Goal: Task Accomplishment & Management: Manage account settings

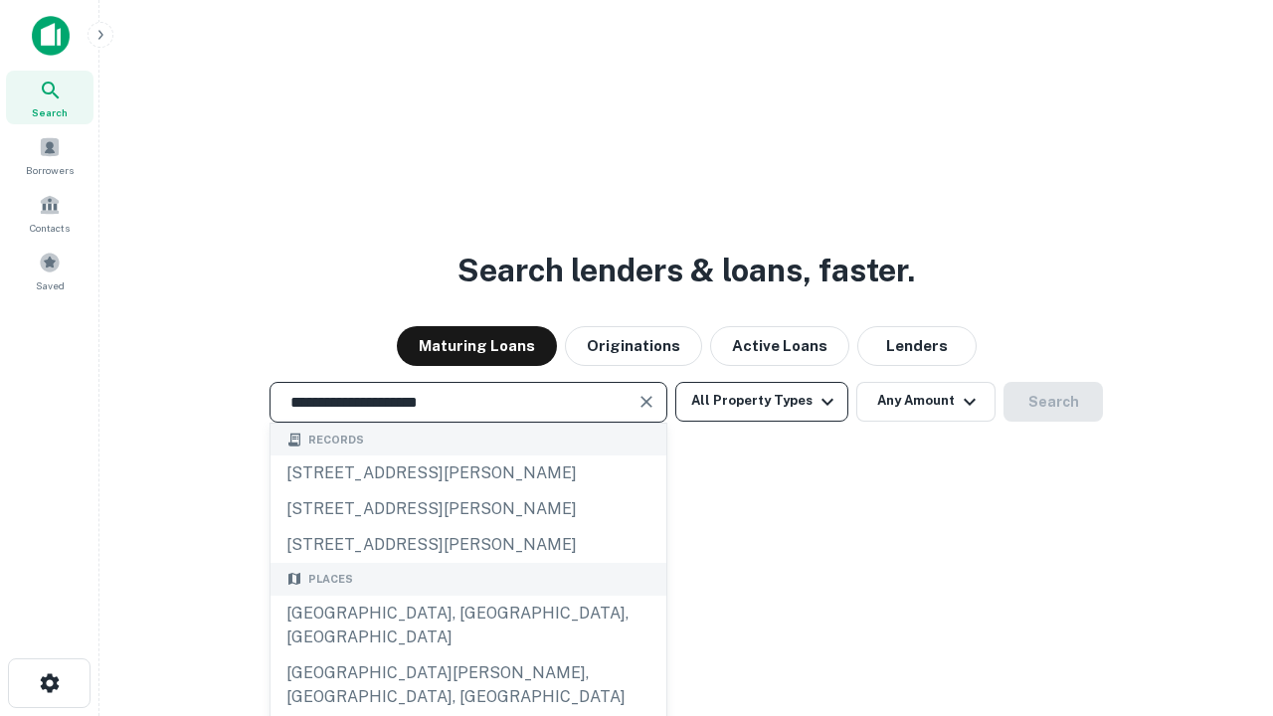
click at [468, 656] on div "[GEOGRAPHIC_DATA], [GEOGRAPHIC_DATA], [GEOGRAPHIC_DATA]" at bounding box center [469, 626] width 396 height 60
click at [762, 401] on button "All Property Types" at bounding box center [761, 402] width 173 height 40
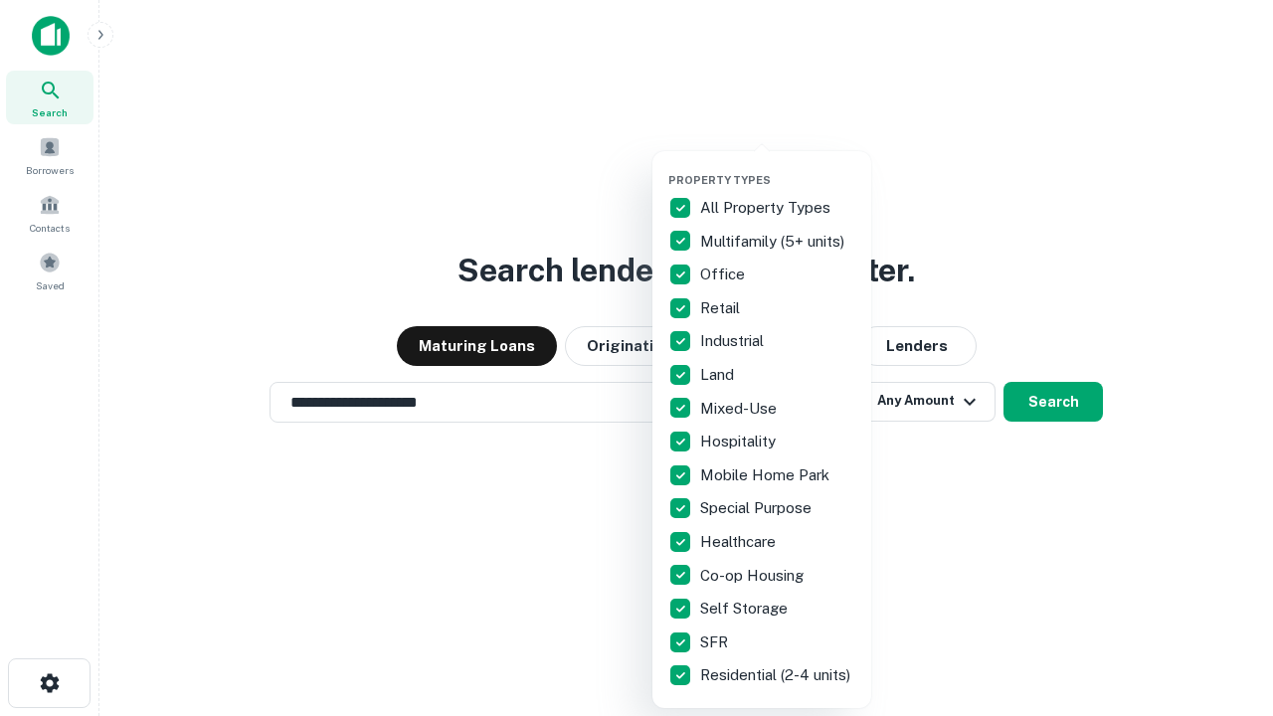
type input "**********"
click at [778, 167] on button "button" at bounding box center [777, 167] width 219 height 1
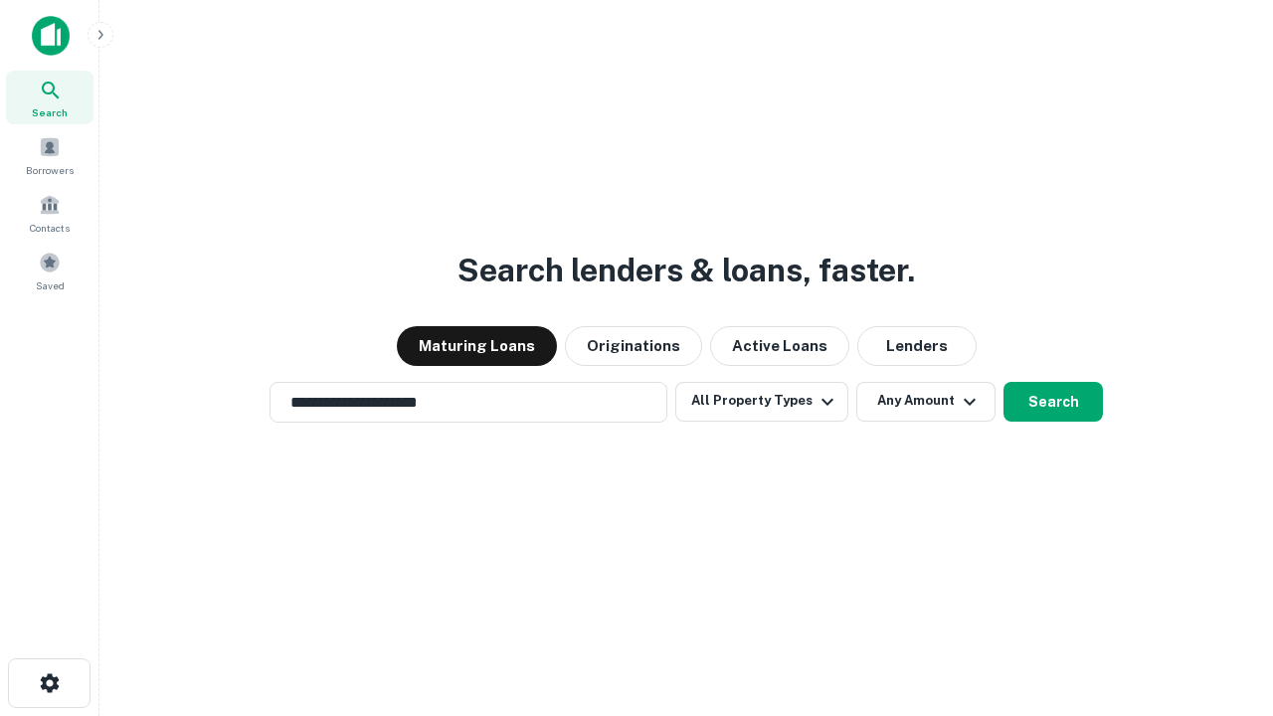
scroll to position [12, 240]
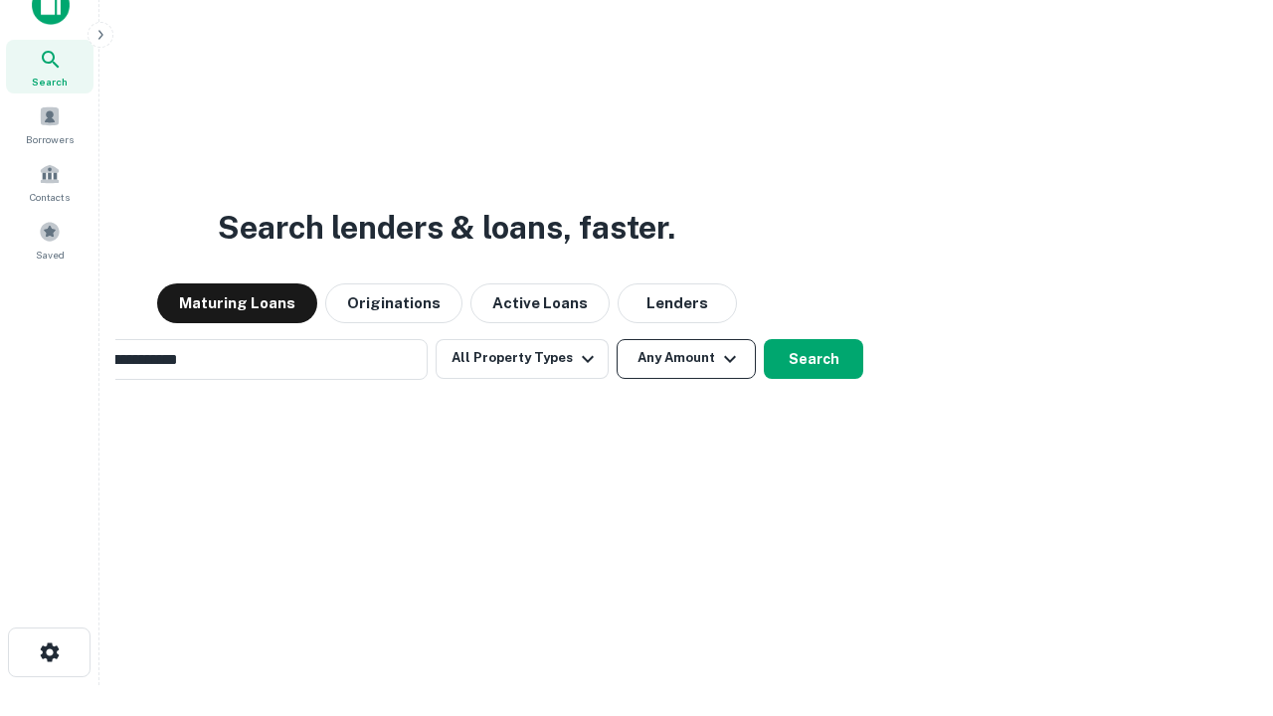
click at [617, 339] on button "Any Amount" at bounding box center [686, 359] width 139 height 40
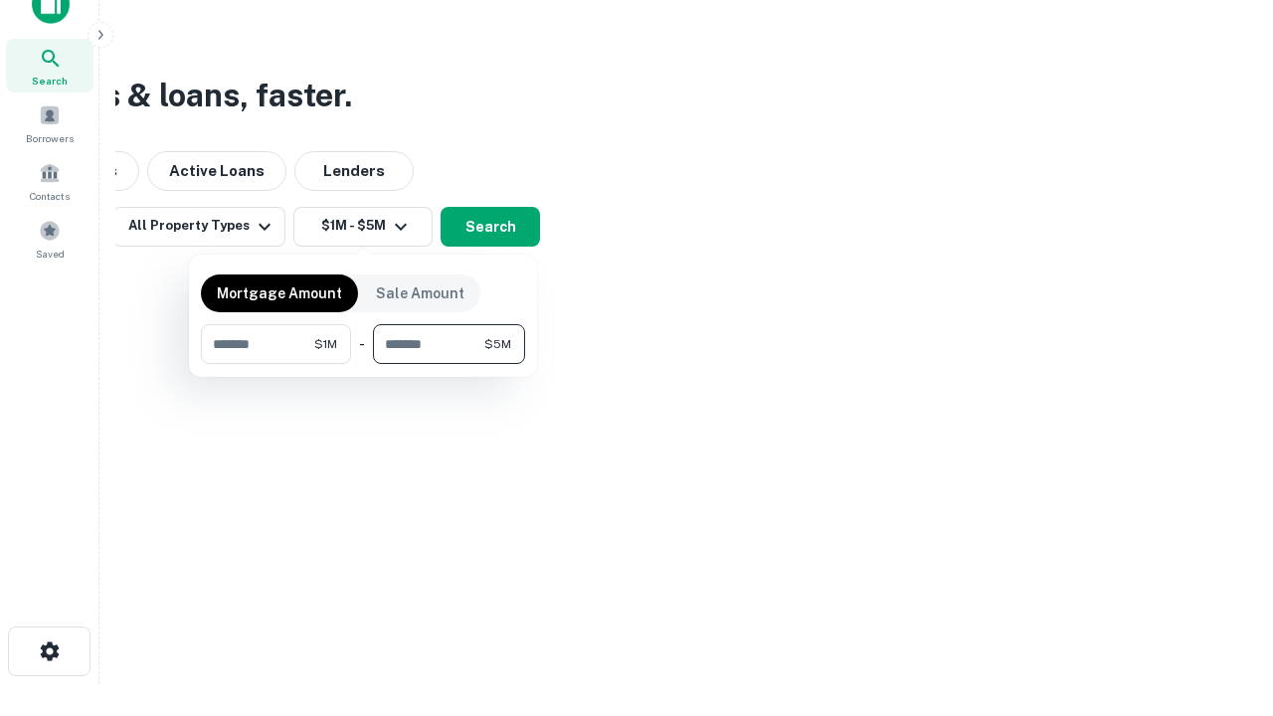
type input "*******"
click at [363, 364] on button "button" at bounding box center [363, 364] width 324 height 1
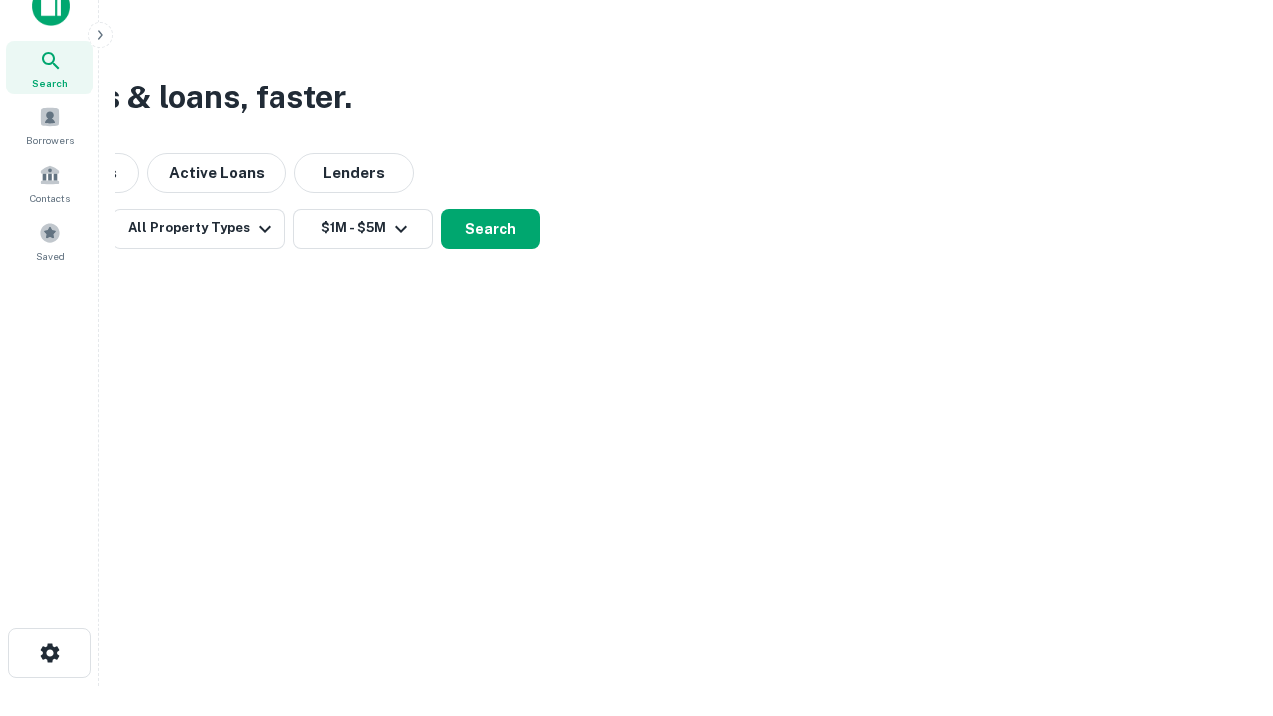
scroll to position [12, 367]
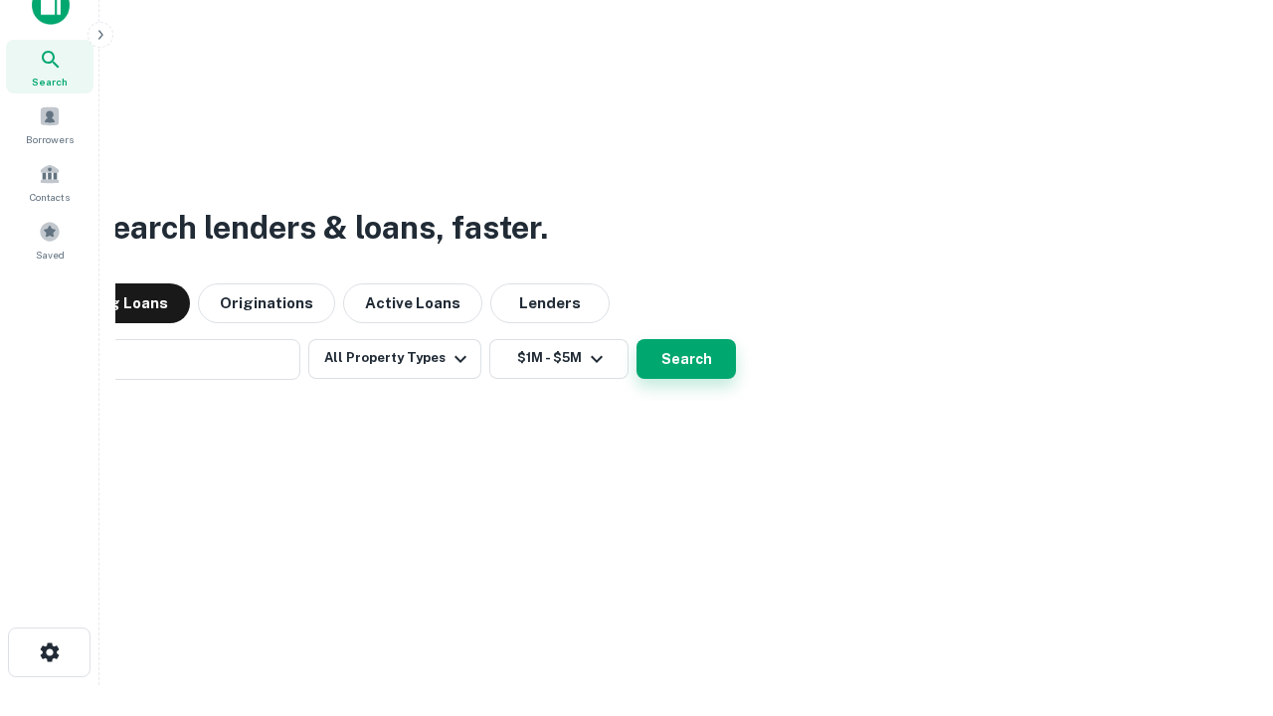
click at [637, 339] on button "Search" at bounding box center [686, 359] width 99 height 40
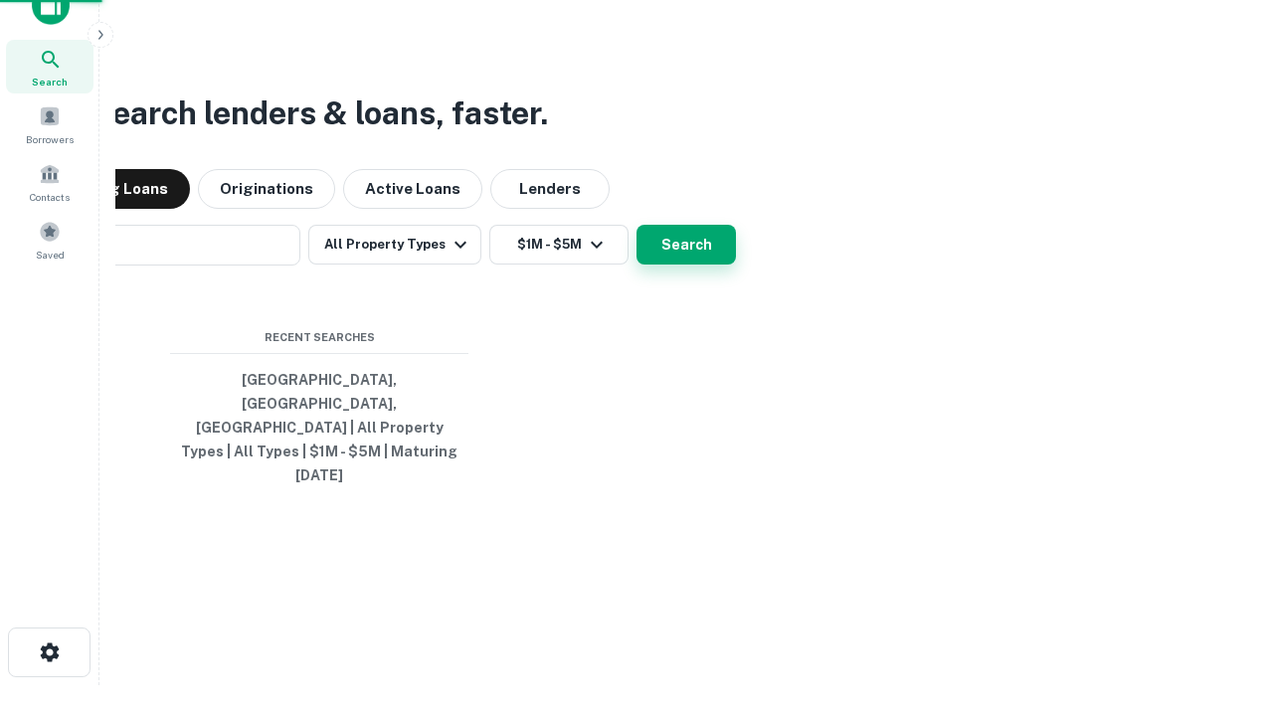
scroll to position [53, 563]
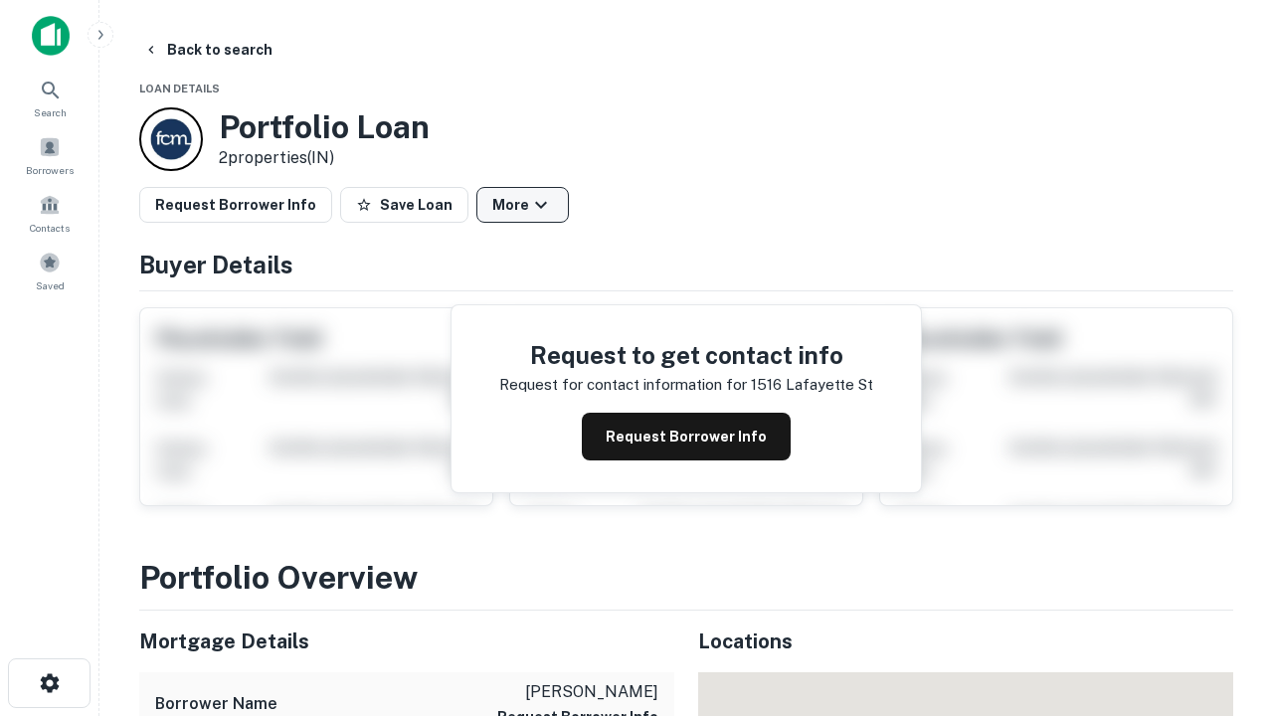
click at [522, 205] on button "More" at bounding box center [522, 205] width 93 height 36
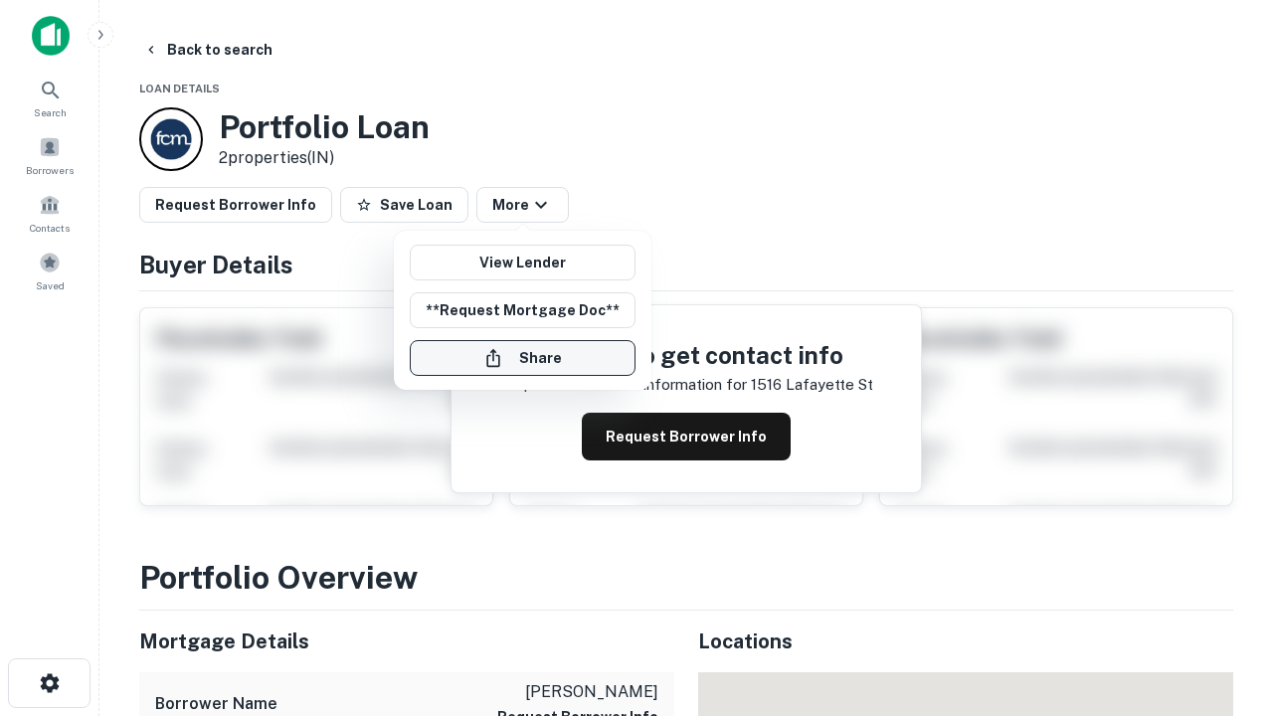
click at [522, 358] on button "Share" at bounding box center [523, 358] width 226 height 36
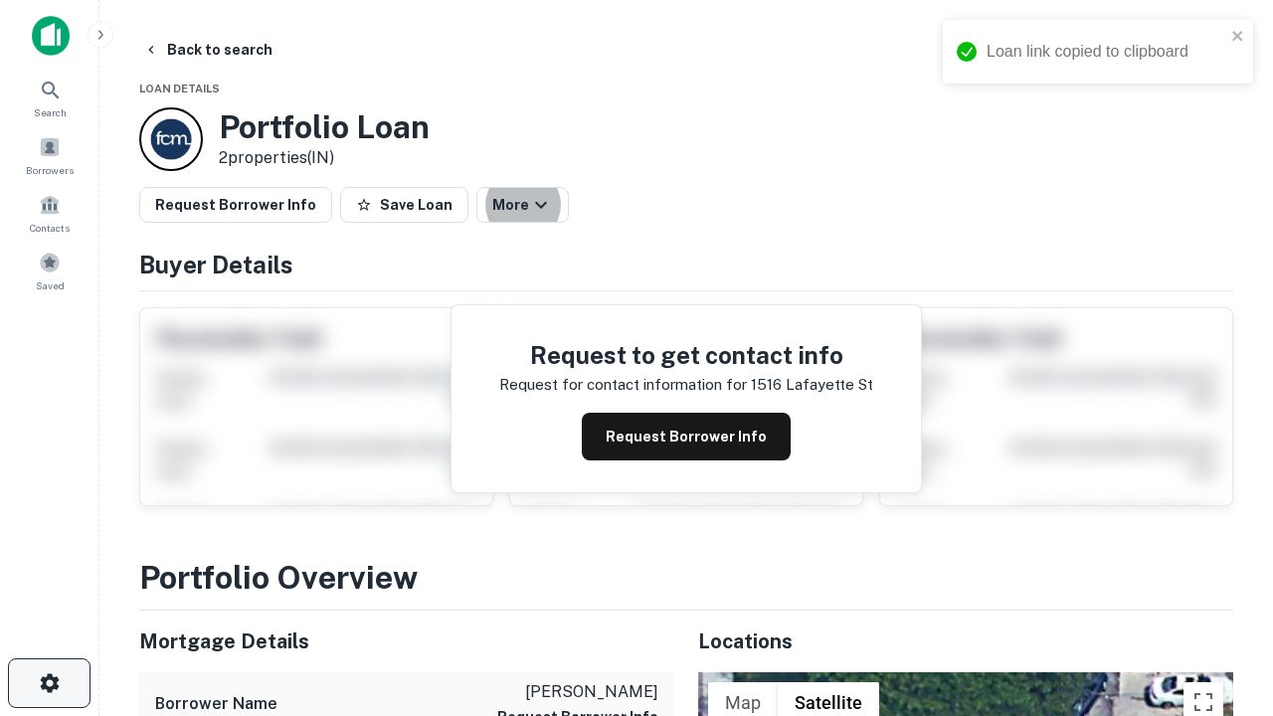
click at [49, 683] on icon "button" at bounding box center [50, 683] width 24 height 24
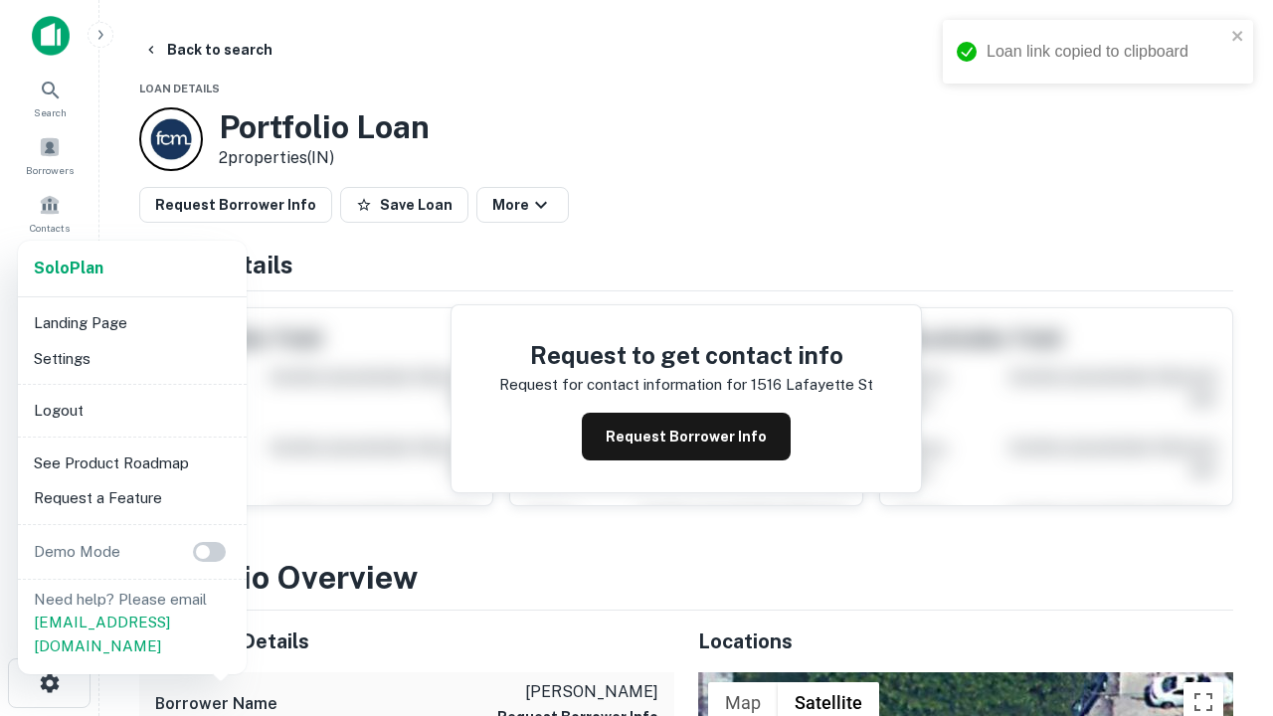
click at [131, 410] on li "Logout" at bounding box center [132, 411] width 213 height 36
